Goal: Find specific page/section: Find specific page/section

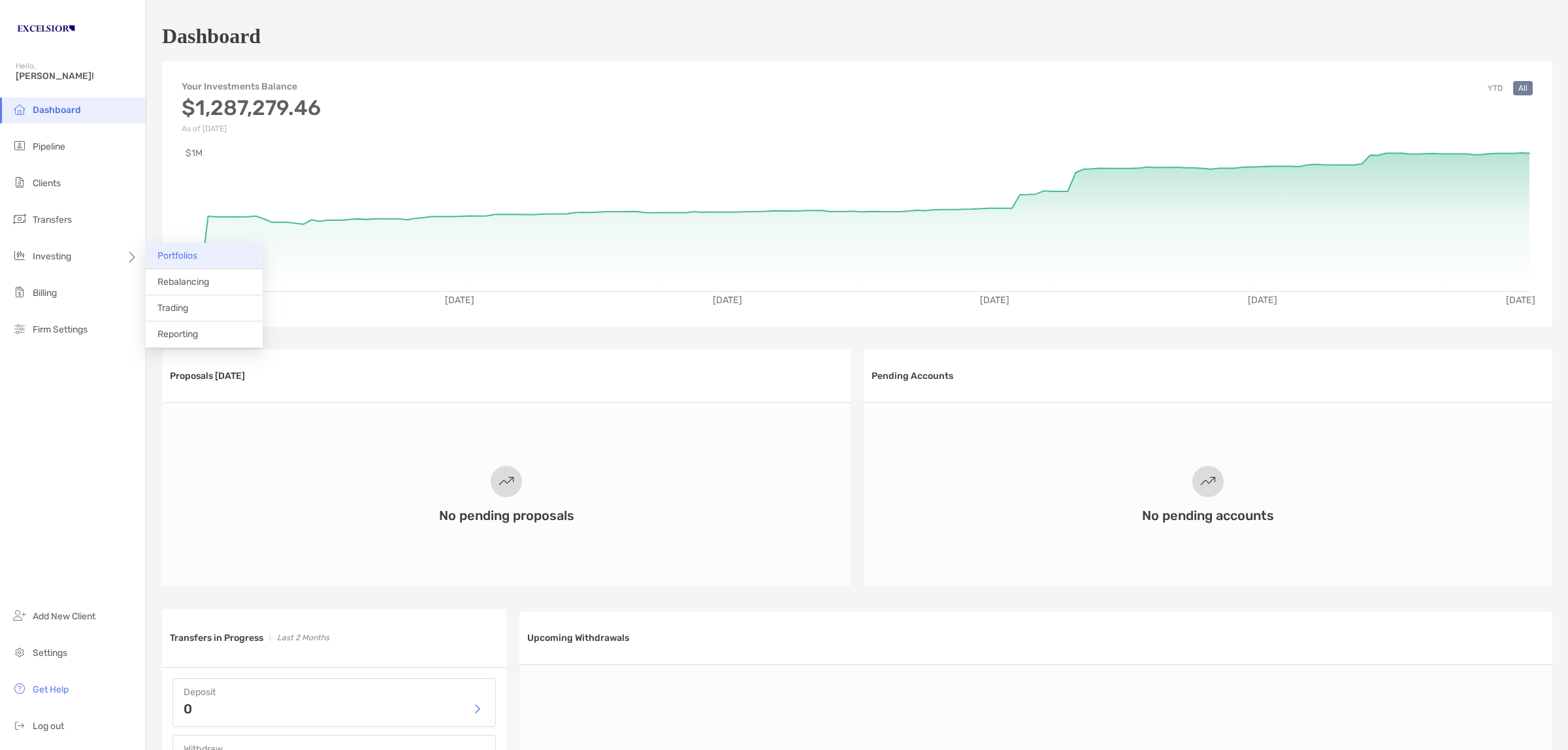
click at [165, 256] on span "Portfolios" at bounding box center [177, 256] width 40 height 11
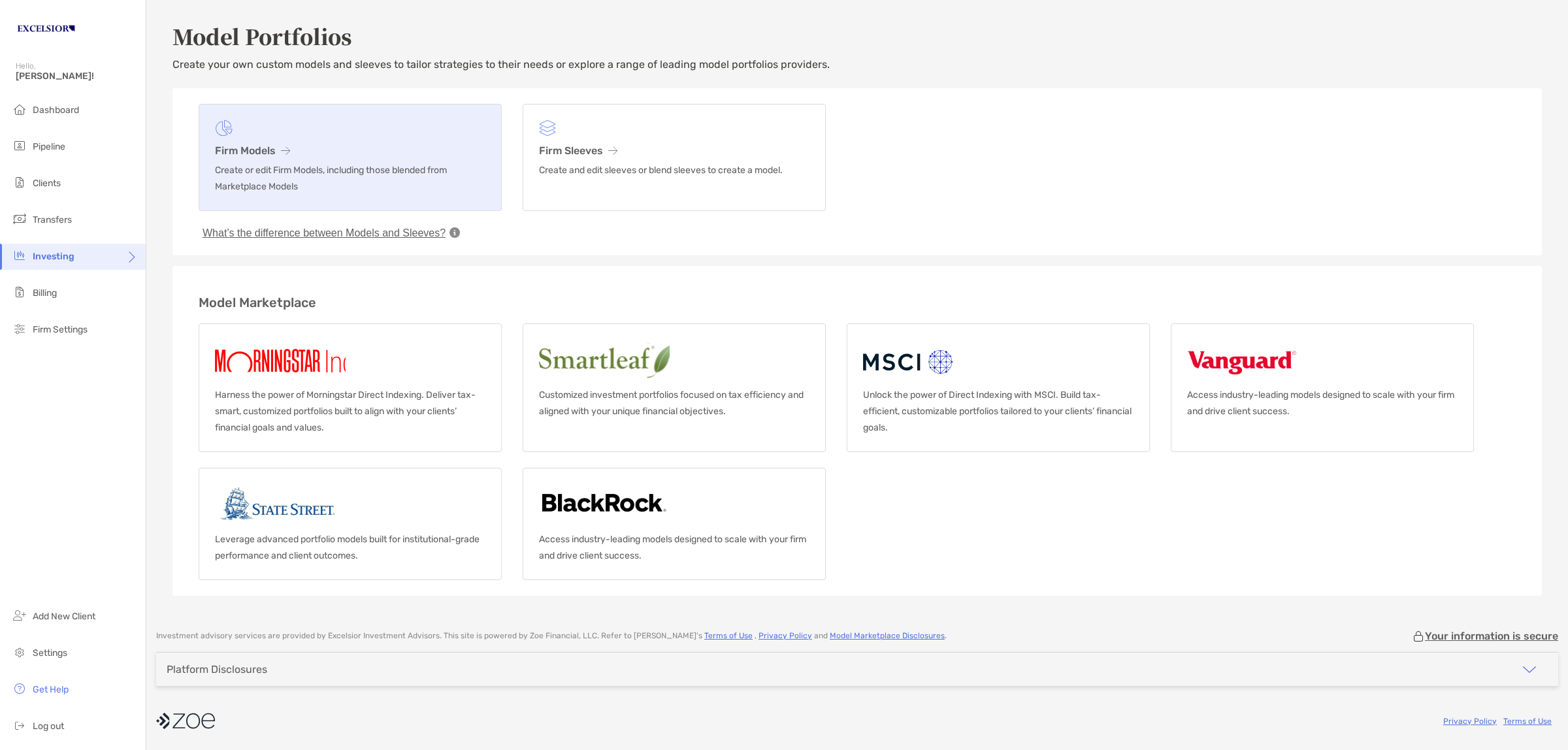
click at [266, 151] on h3 "Firm Models" at bounding box center [350, 150] width 270 height 12
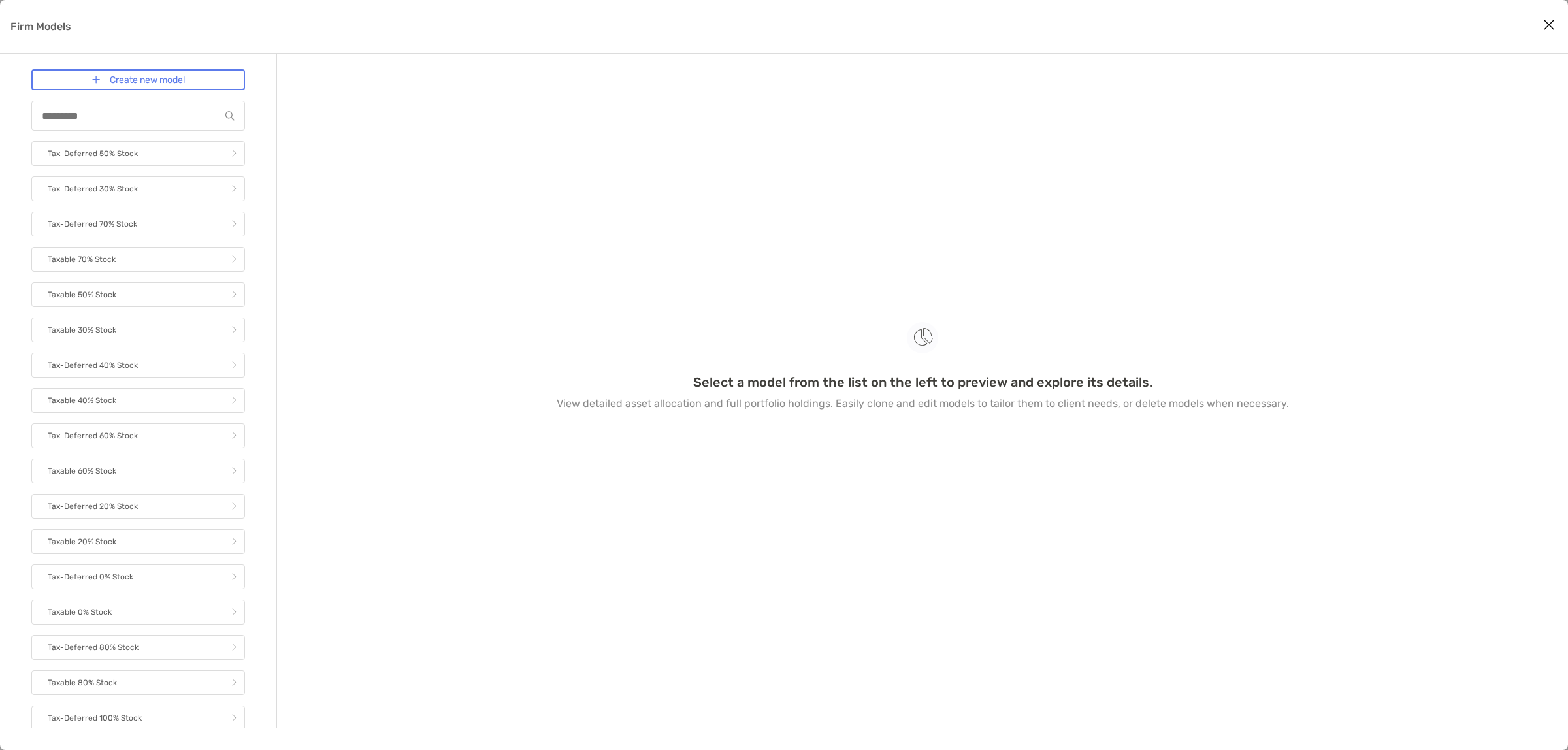
click at [1543, 23] on icon "Close modal" at bounding box center [1549, 24] width 12 height 16
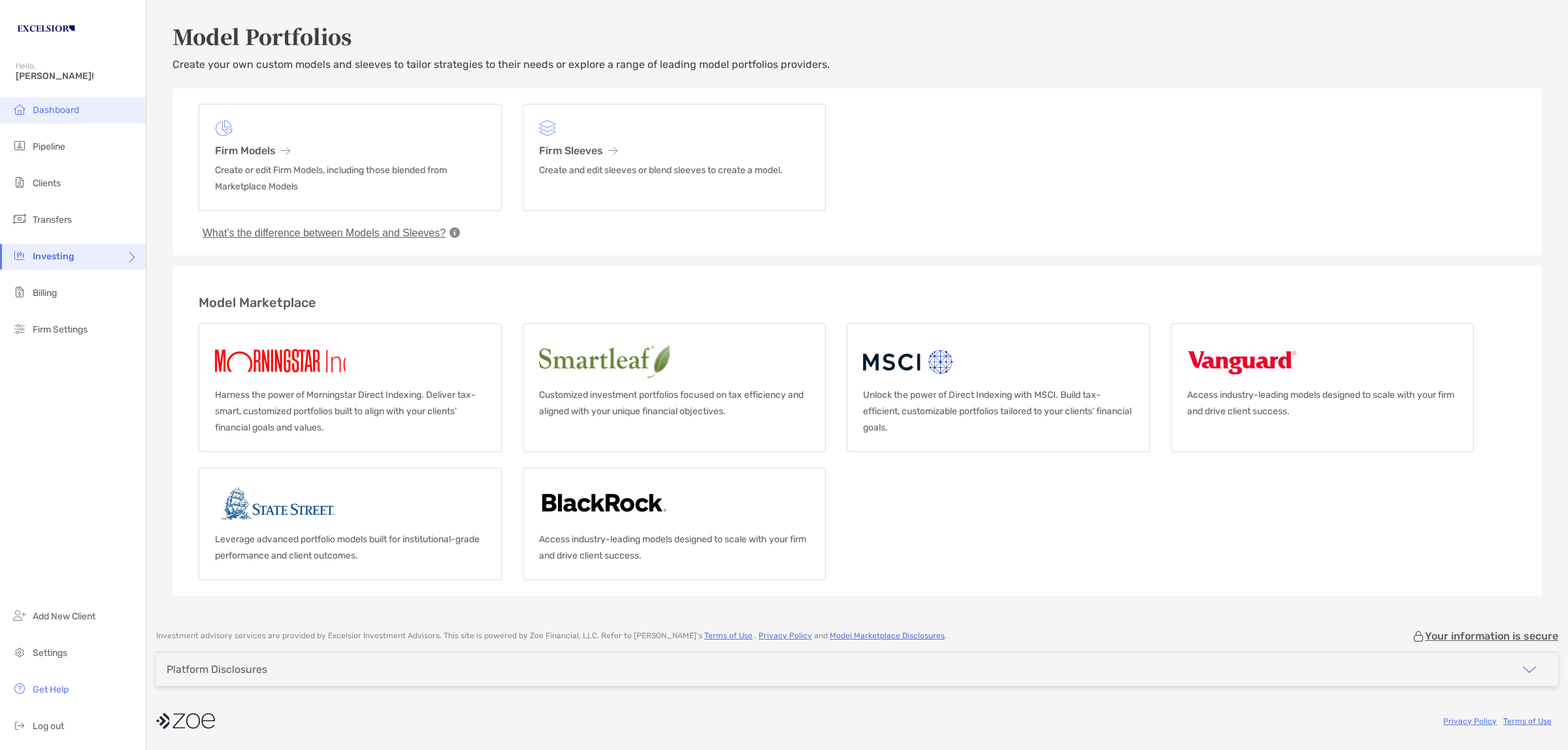
click at [61, 113] on span "Dashboard" at bounding box center [55, 110] width 46 height 11
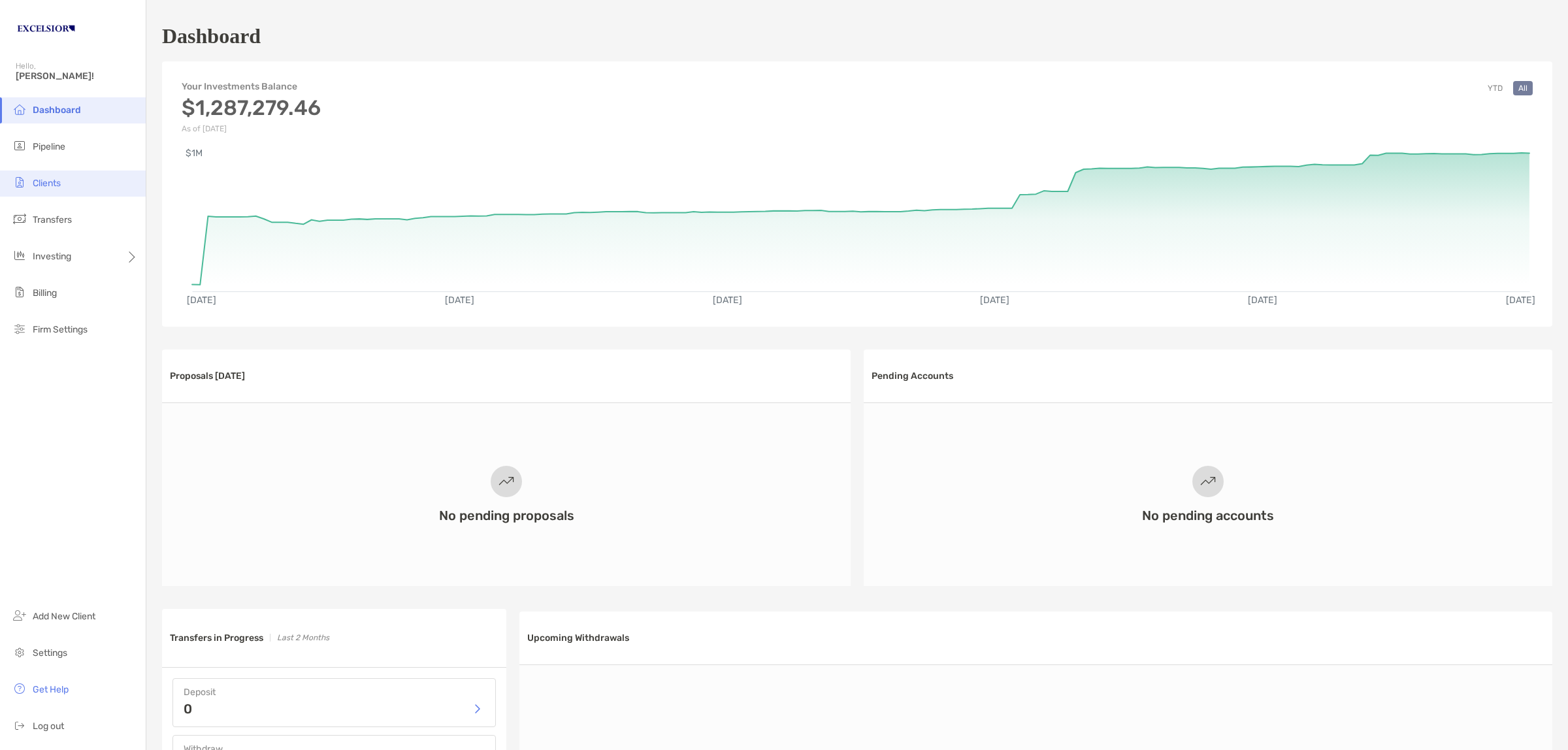
click at [46, 174] on li "Clients" at bounding box center [73, 184] width 146 height 26
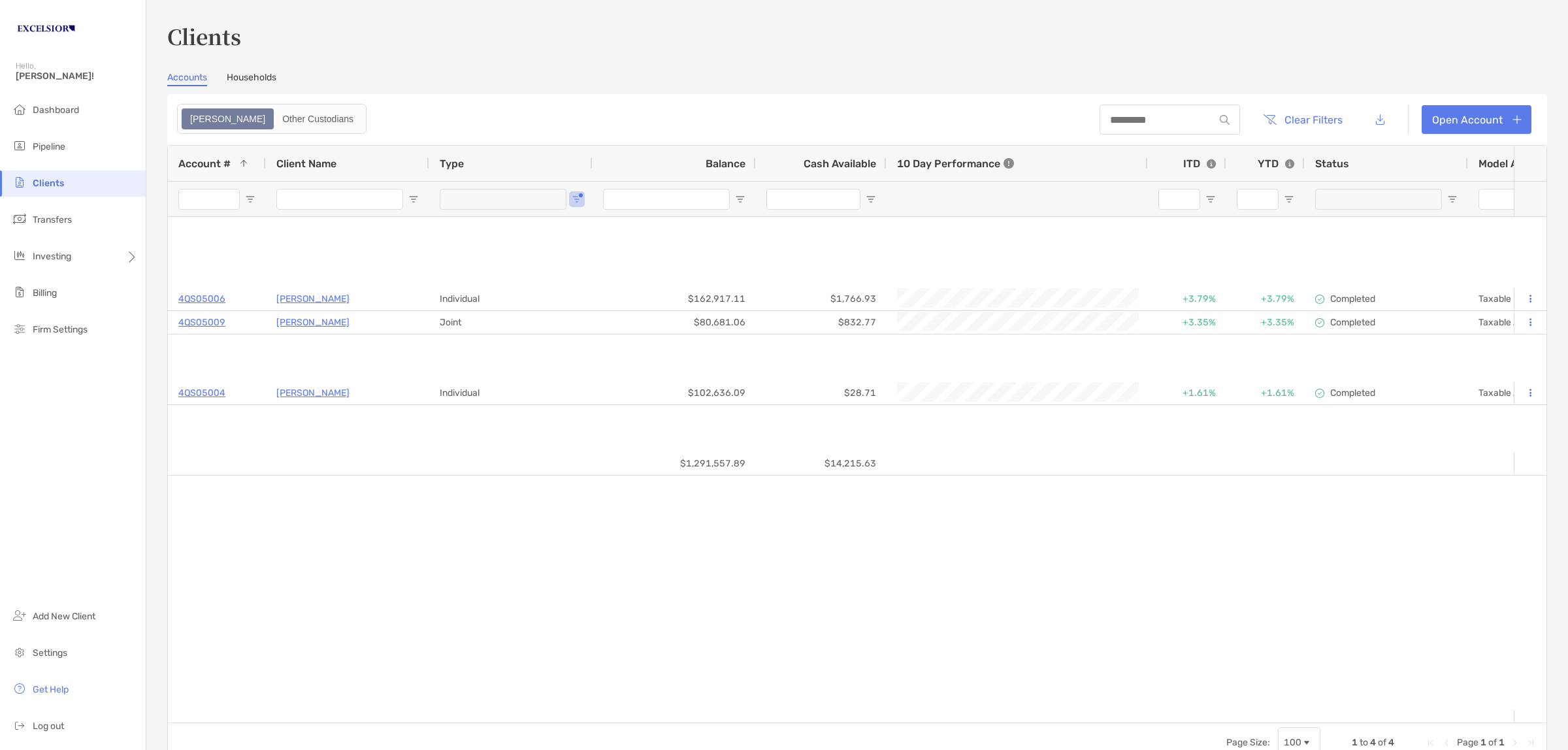
type input "**********"
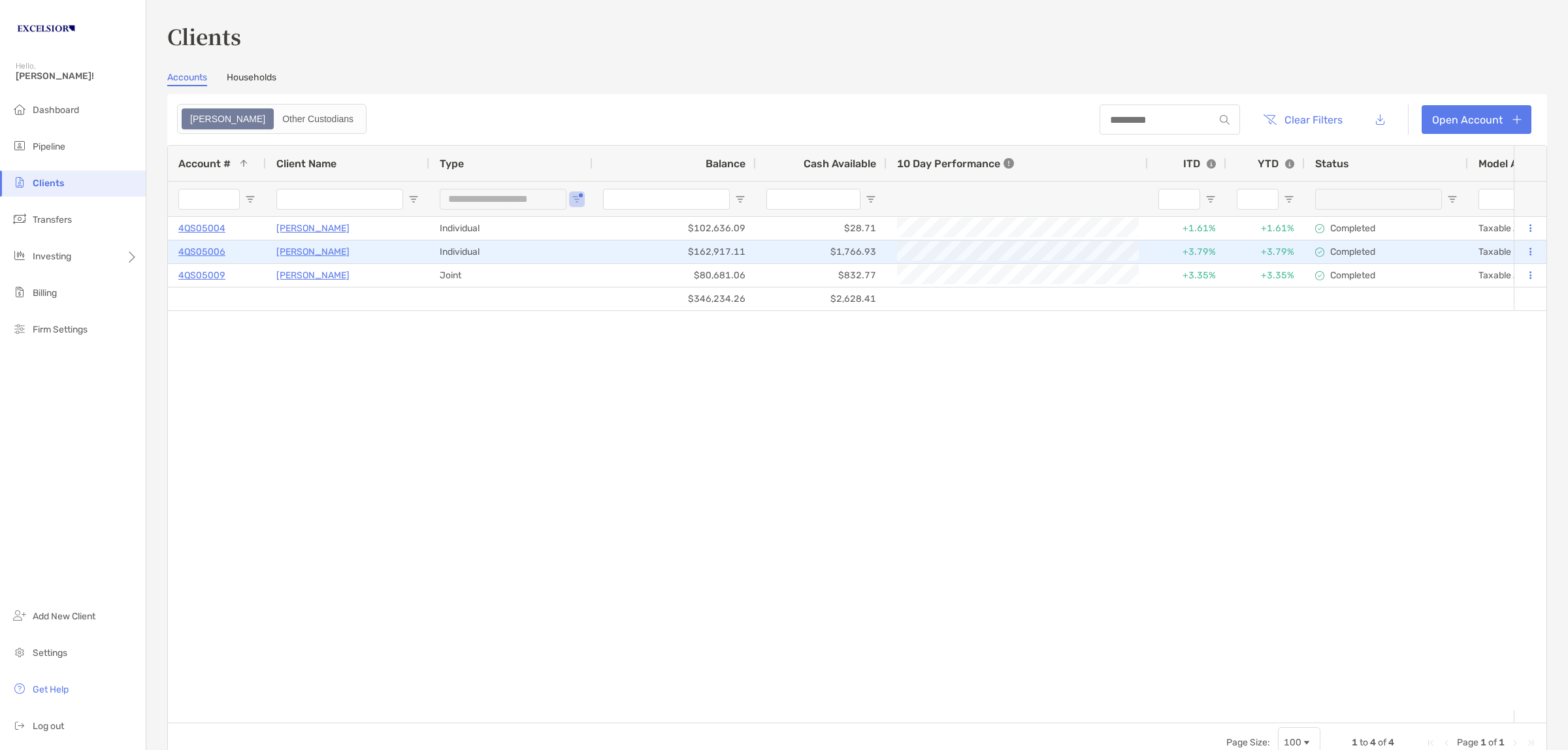
click at [217, 252] on p "4QS05006" at bounding box center [201, 252] width 47 height 17
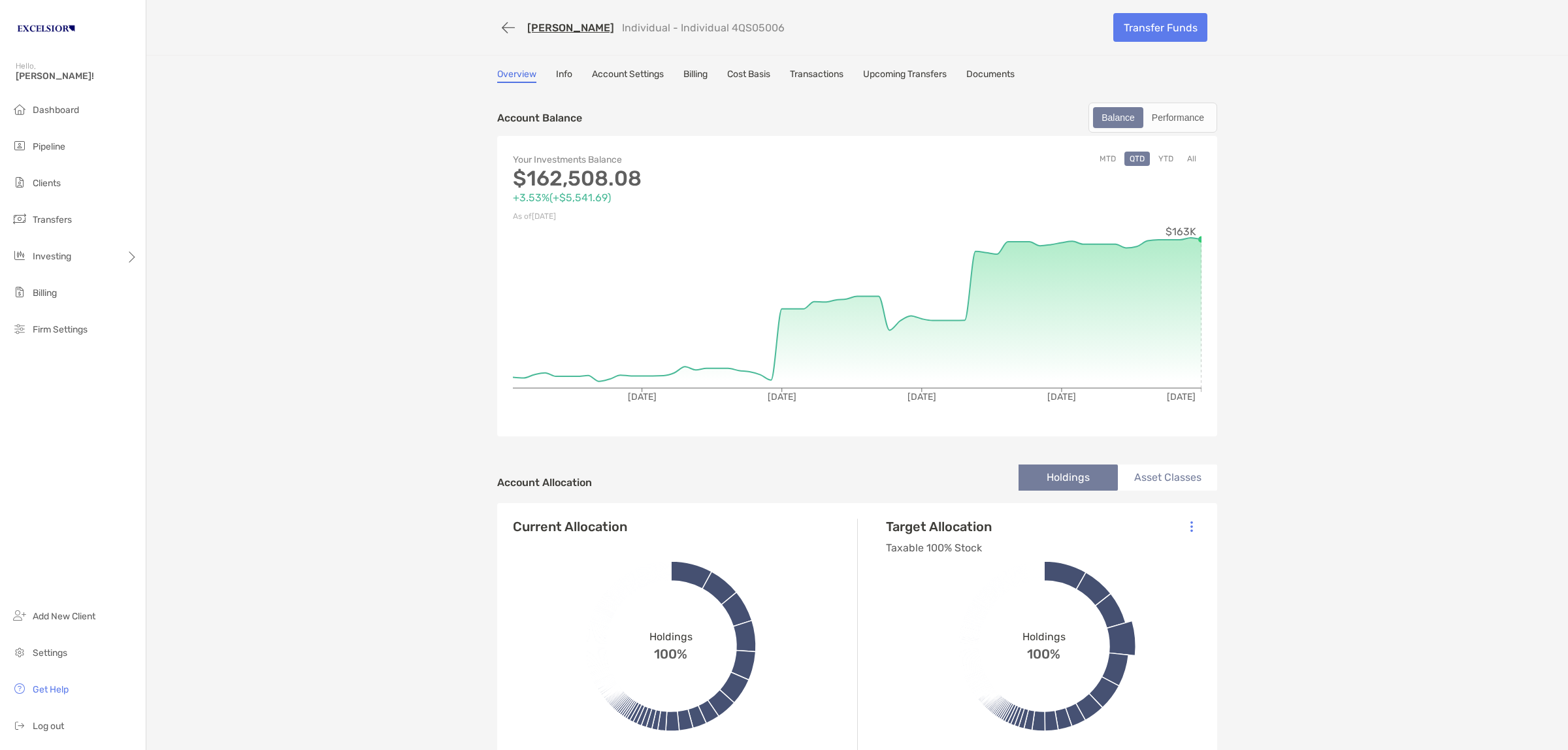
scroll to position [327, 0]
